Goal: Check status: Check status

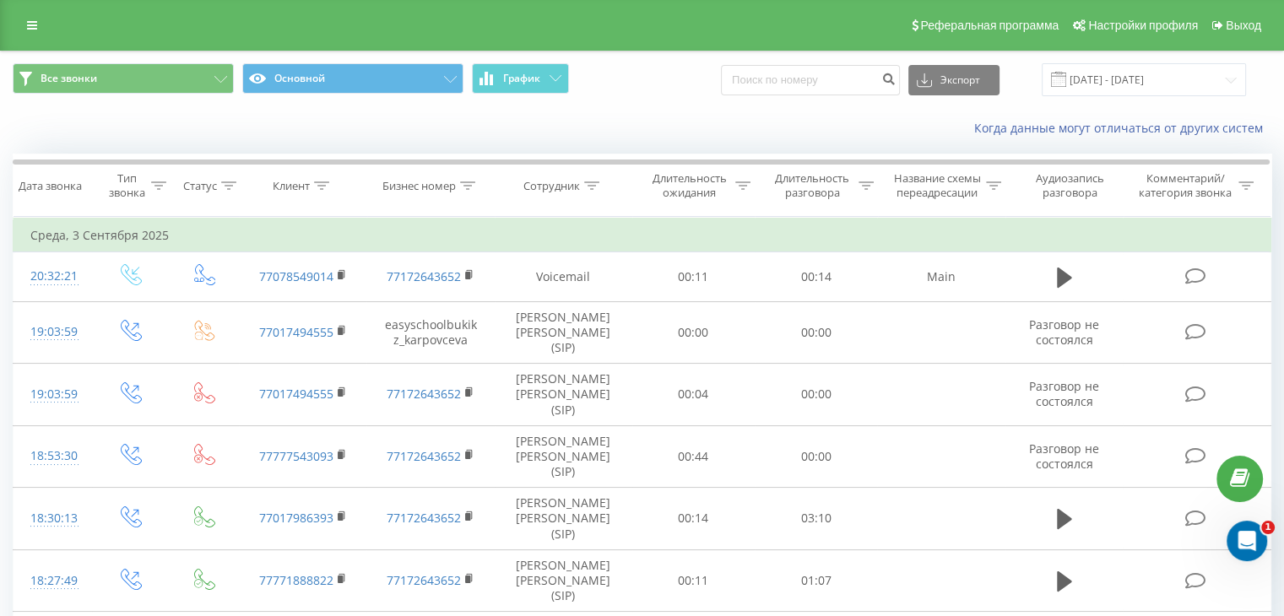
drag, startPoint x: 0, startPoint y: 0, endPoint x: 1075, endPoint y: 81, distance: 1077.9
click at [1066, 81] on span at bounding box center [1058, 79] width 15 height 15
click at [1101, 84] on input "[DATE] - [DATE]" at bounding box center [1144, 79] width 204 height 33
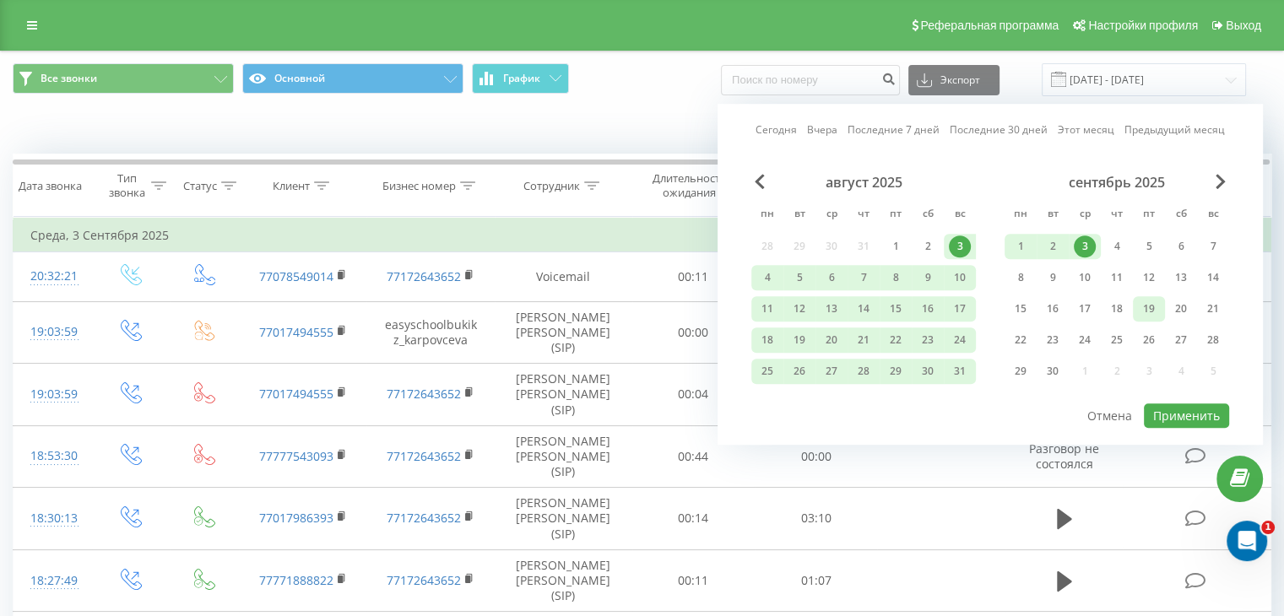
click at [1142, 301] on div "19" at bounding box center [1149, 309] width 22 height 22
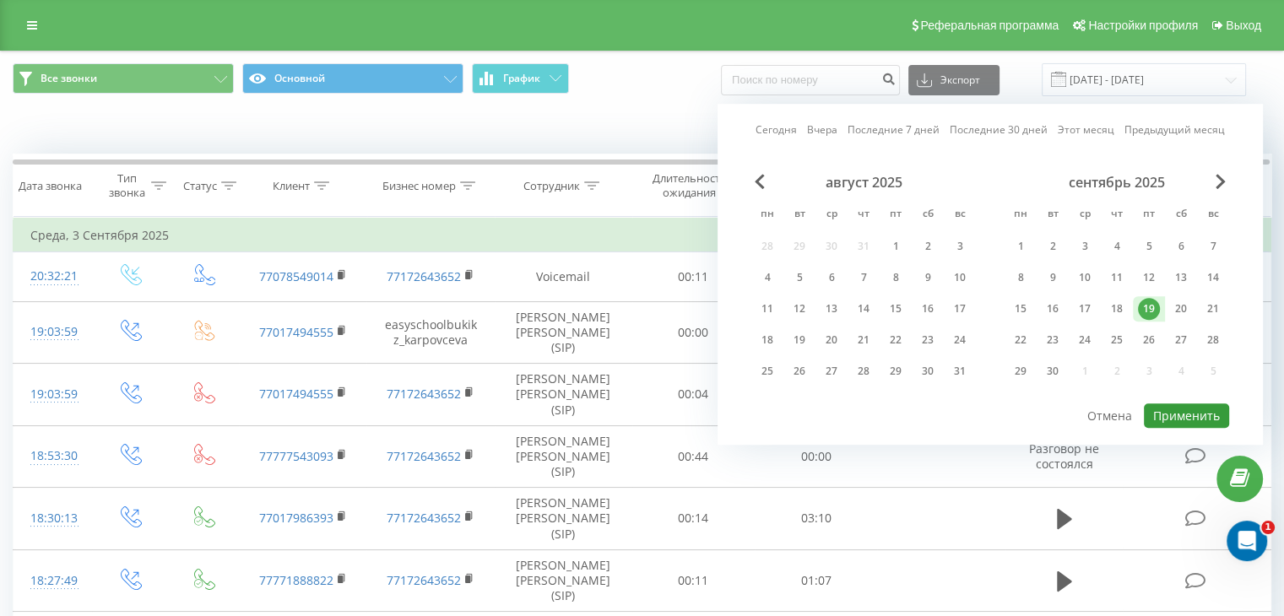
click at [1167, 406] on button "Применить" at bounding box center [1186, 416] width 85 height 24
type input "[DATE] - [DATE]"
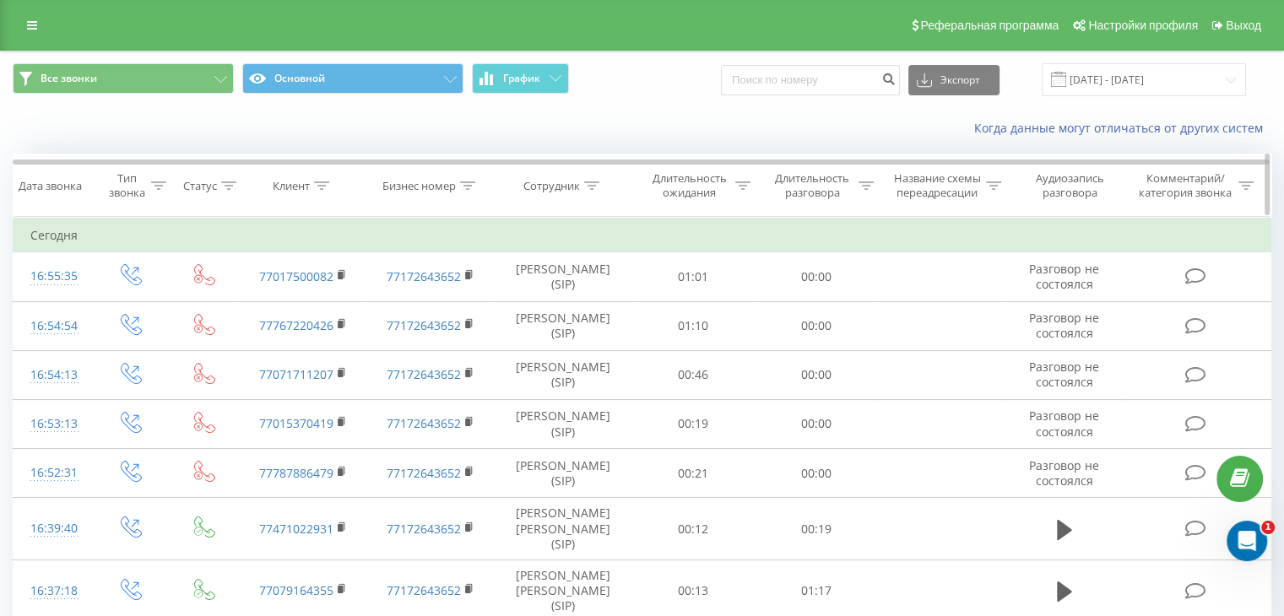
click at [589, 183] on icon at bounding box center [591, 186] width 15 height 8
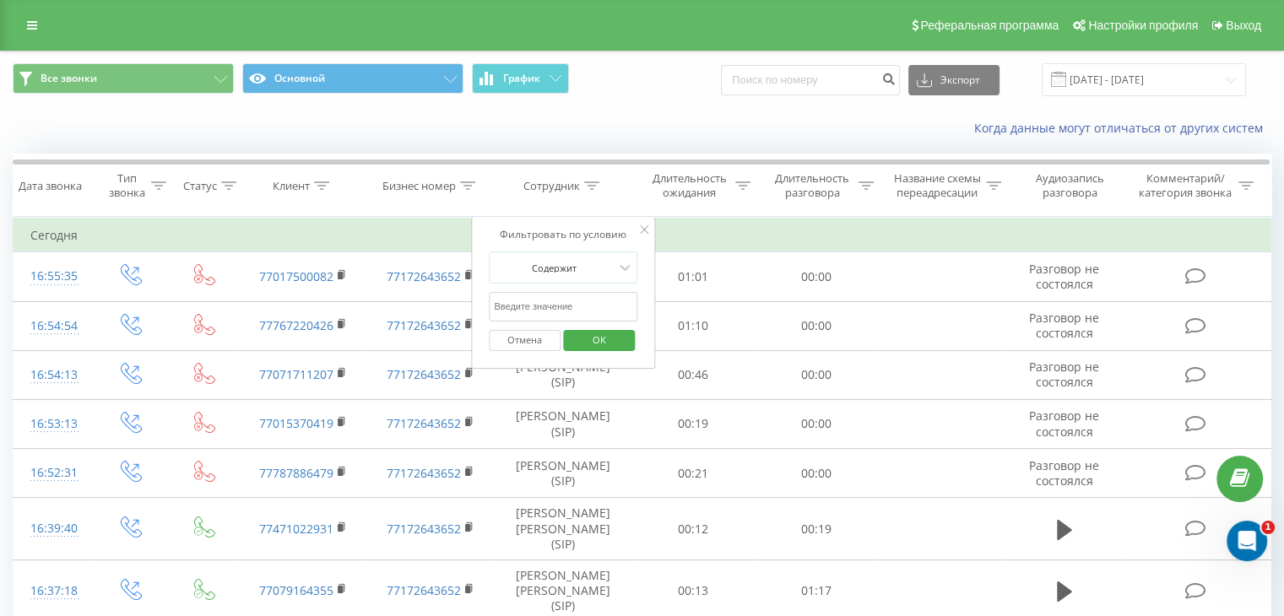
click at [545, 302] on input "text" at bounding box center [563, 307] width 149 height 30
type input "аяулым"
click at [594, 347] on span "OK" at bounding box center [599, 340] width 47 height 26
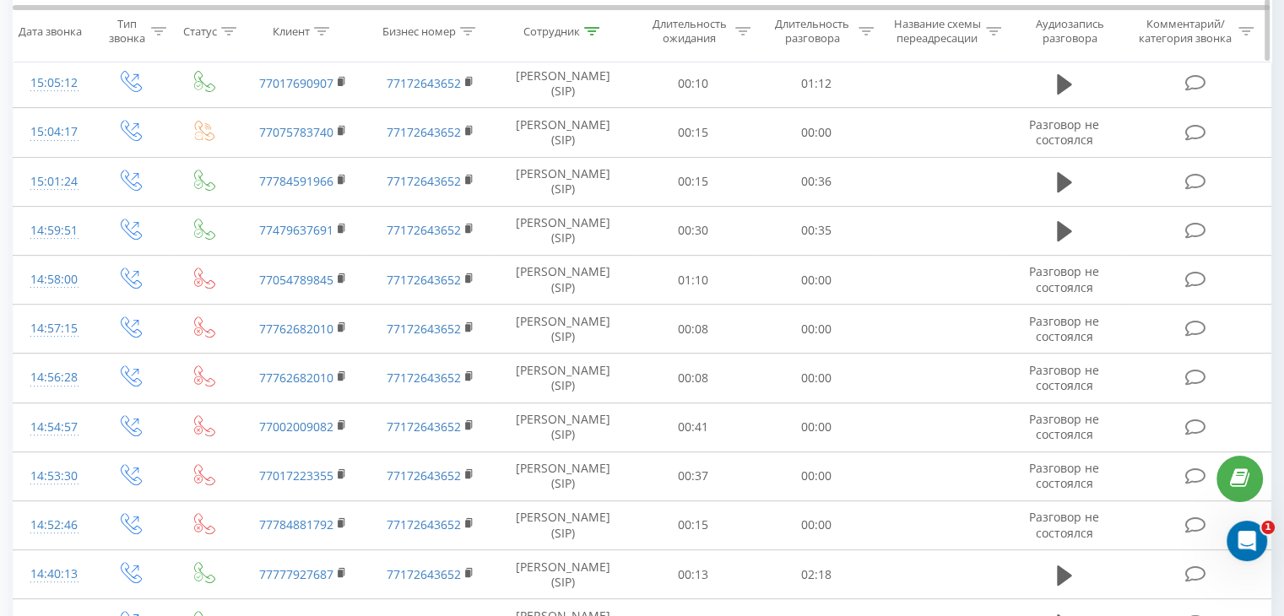
scroll to position [670, 0]
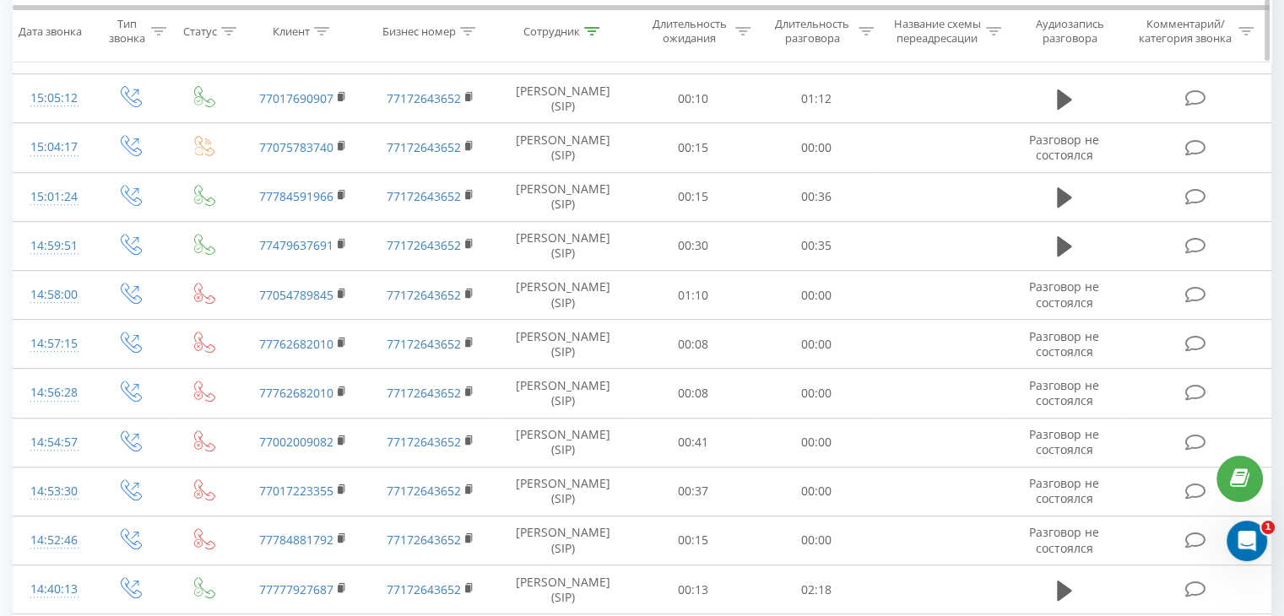
click at [225, 35] on icon at bounding box center [228, 31] width 15 height 8
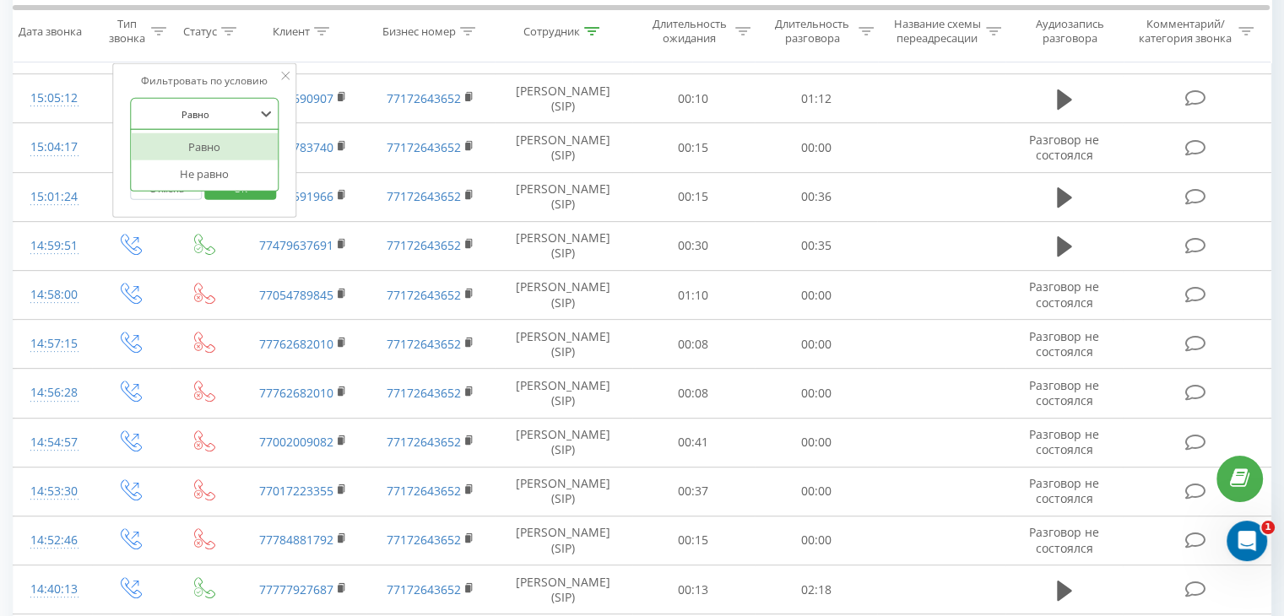
click at [241, 117] on div at bounding box center [196, 114] width 120 height 16
drag, startPoint x: 210, startPoint y: 109, endPoint x: 209, endPoint y: 134, distance: 25.3
click at [209, 116] on div at bounding box center [196, 114] width 120 height 16
click at [201, 161] on div "Введите значение" at bounding box center [195, 154] width 123 height 25
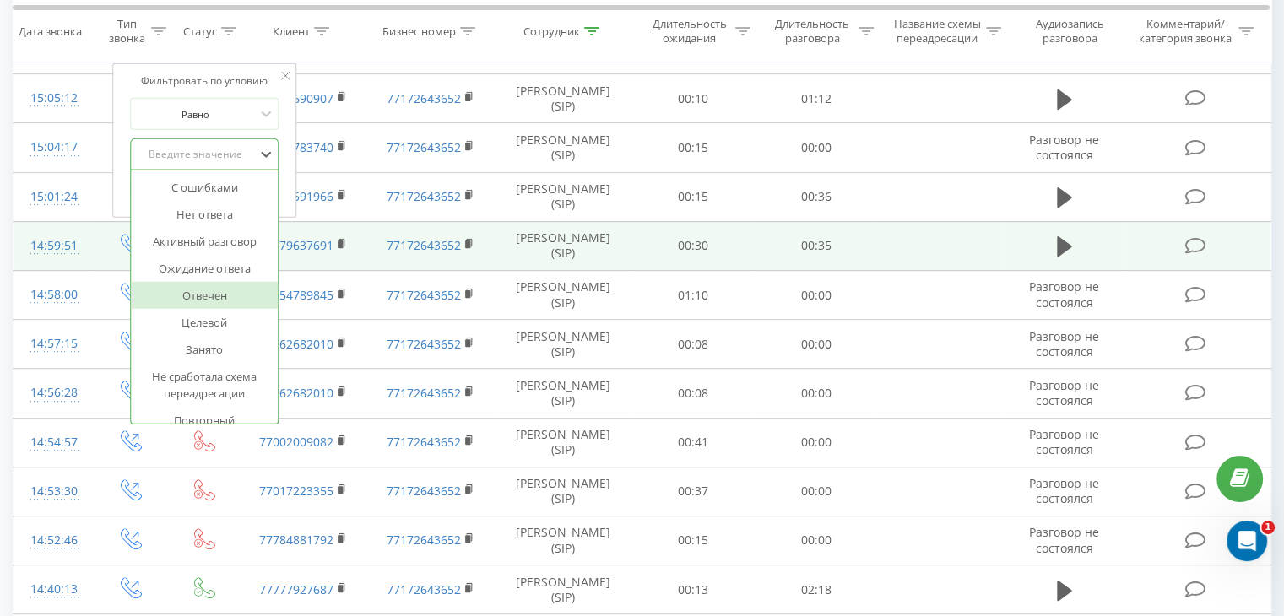
drag, startPoint x: 203, startPoint y: 296, endPoint x: 277, endPoint y: 226, distance: 101.5
click at [203, 295] on div "Отвечен" at bounding box center [205, 295] width 147 height 27
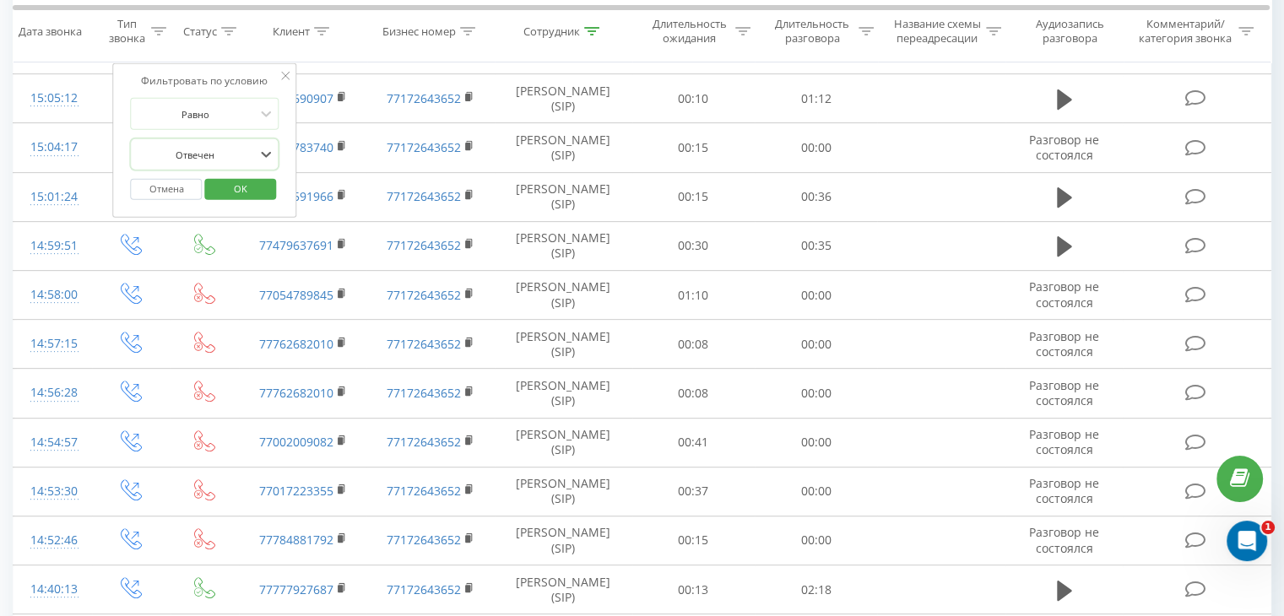
drag, startPoint x: 237, startPoint y: 185, endPoint x: 275, endPoint y: 198, distance: 40.3
click at [238, 185] on span "OK" at bounding box center [240, 189] width 47 height 26
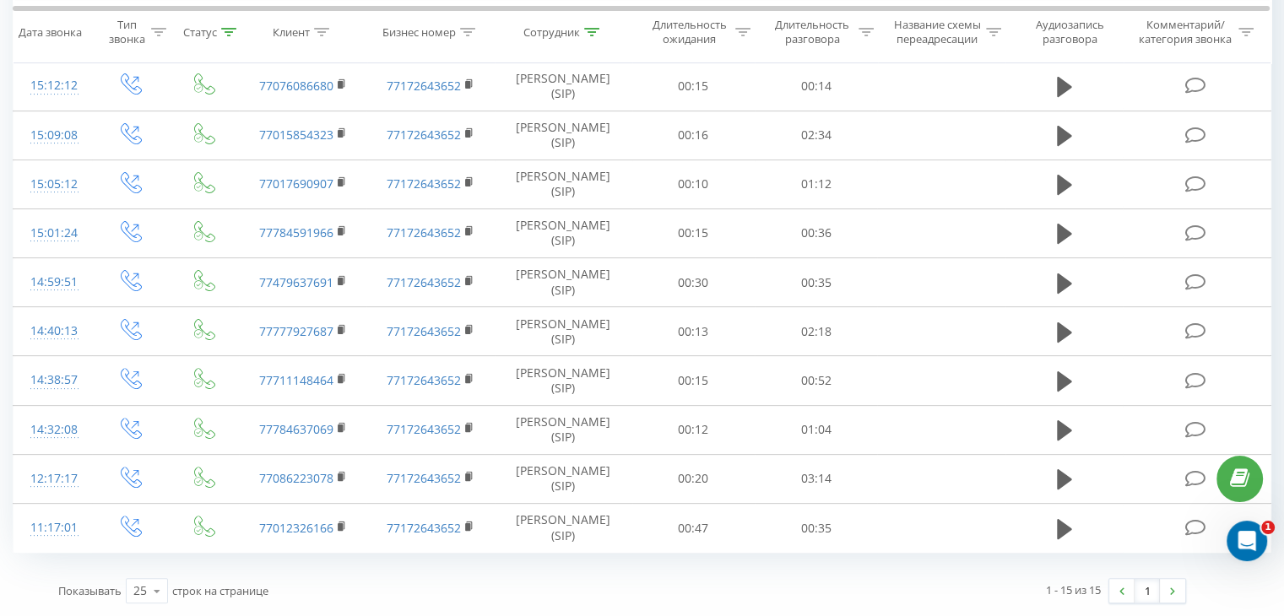
scroll to position [433, 0]
